Goal: Use online tool/utility: Utilize a website feature to perform a specific function

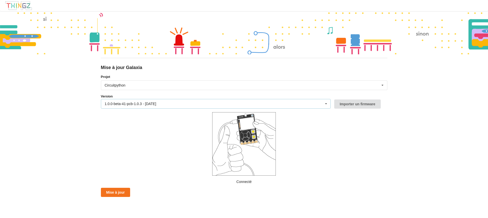
click at [328, 104] on icon at bounding box center [326, 103] width 8 height 9
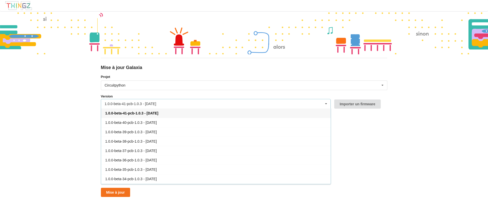
click at [141, 104] on div "1.0.0-beta-41-pcb-1.0.3 - [DATE]" at bounding box center [131, 104] width 52 height 4
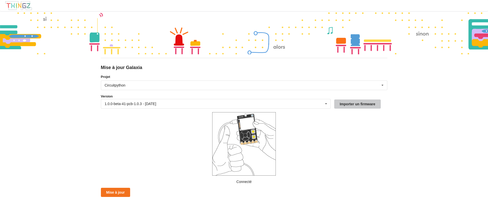
click at [366, 104] on button "Importer un firmware" at bounding box center [357, 104] width 46 height 9
click at [118, 194] on button "Mise à jour" at bounding box center [115, 192] width 29 height 9
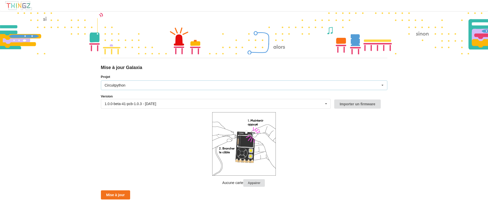
click at [153, 86] on div "Circuitpython Micropython Circuitpython" at bounding box center [244, 86] width 286 height 10
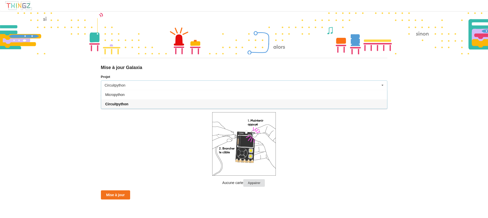
click at [136, 93] on div "Micropython" at bounding box center [244, 94] width 286 height 9
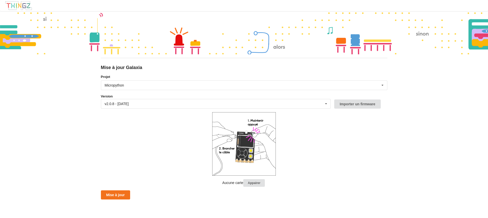
click at [171, 146] on form "Projet Micropython Micropython Circuitpython Version v2.0.8 - [DATE] v2.0.8 - […" at bounding box center [244, 137] width 286 height 126
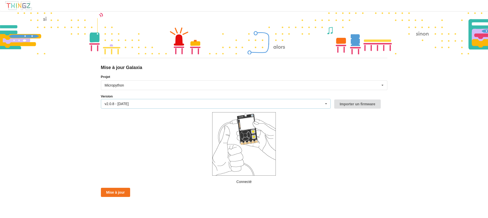
click at [159, 102] on div "v2.0.8 - [DATE] v2.0.8 - [DATE] v2.0.7 - [DATE] v2.0.6 - [DATE] v2.0.5 - [DATE]…" at bounding box center [216, 104] width 230 height 10
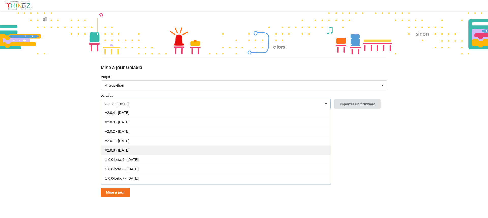
scroll to position [65, 0]
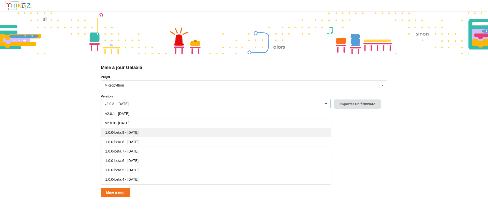
click at [138, 132] on span "1.0.0-beta.9 - [DATE]" at bounding box center [121, 133] width 33 height 4
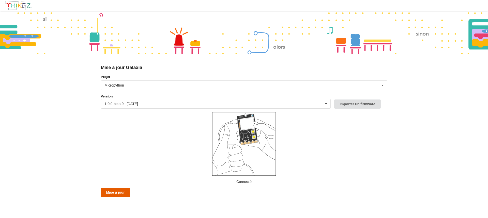
click at [114, 194] on button "Mise à jour" at bounding box center [115, 192] width 29 height 9
click at [159, 103] on div "1.0.0-beta.9 - [DATE] v2.0.8 - [DATE] v2.0.7 - [DATE] v2.0.6 - [DATE] v2.0.5 - …" at bounding box center [216, 104] width 230 height 10
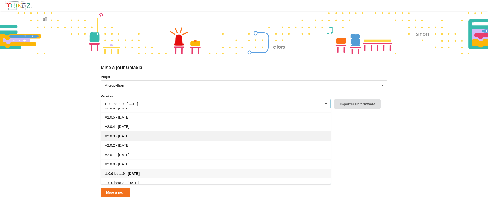
scroll to position [0, 0]
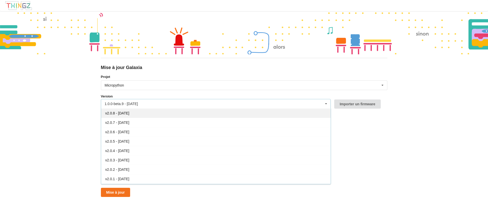
click at [115, 114] on span "v2.0.8 - [DATE]" at bounding box center [117, 113] width 24 height 4
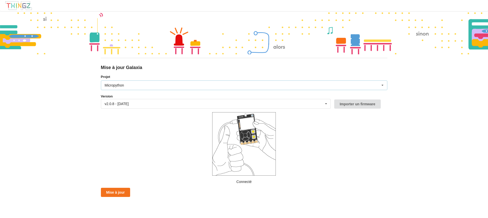
click at [126, 82] on div "Micropython Micropython Circuitpython" at bounding box center [244, 86] width 286 height 10
click at [126, 84] on div "Micropython Micropython Circuitpython" at bounding box center [244, 86] width 286 height 10
click at [109, 192] on button "Mise à jour" at bounding box center [115, 192] width 29 height 9
